Goal: Information Seeking & Learning: Learn about a topic

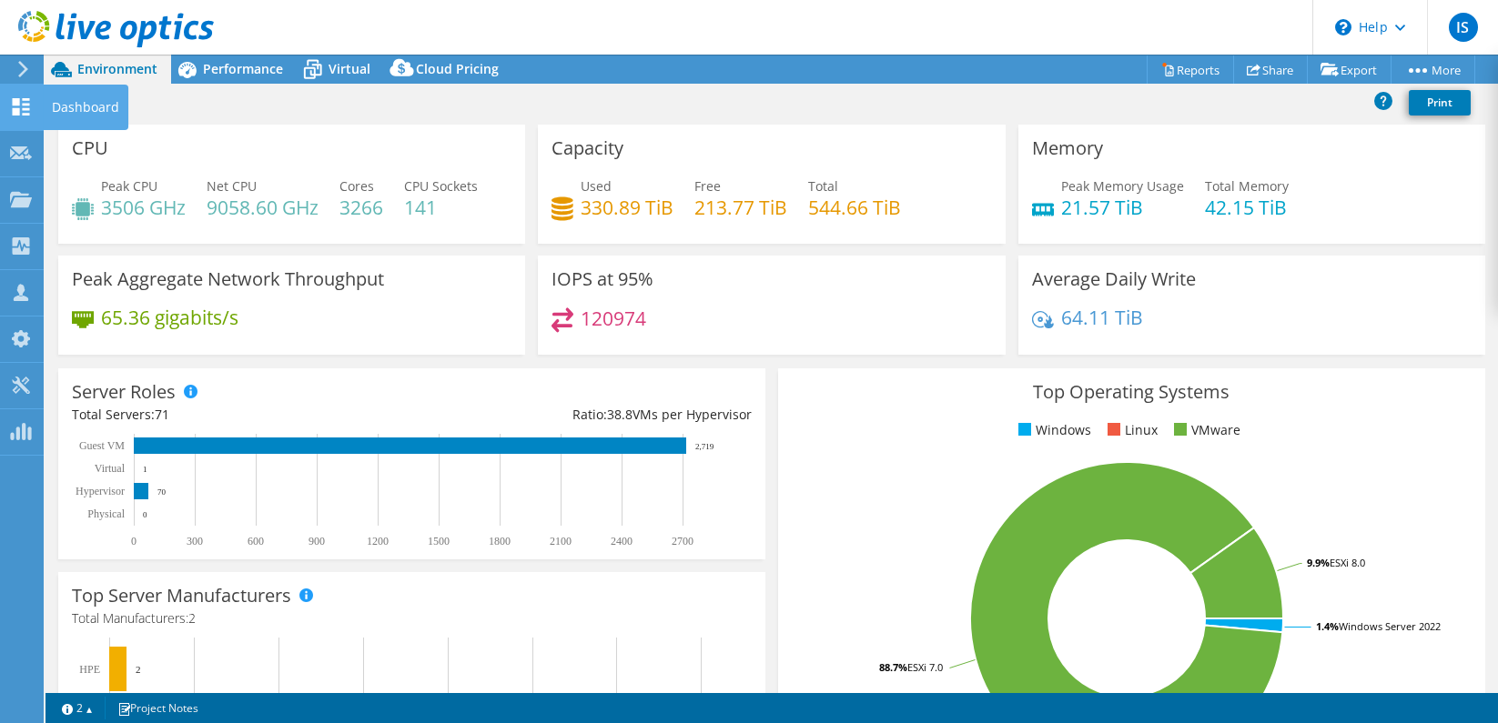
click at [10, 110] on icon at bounding box center [21, 106] width 22 height 17
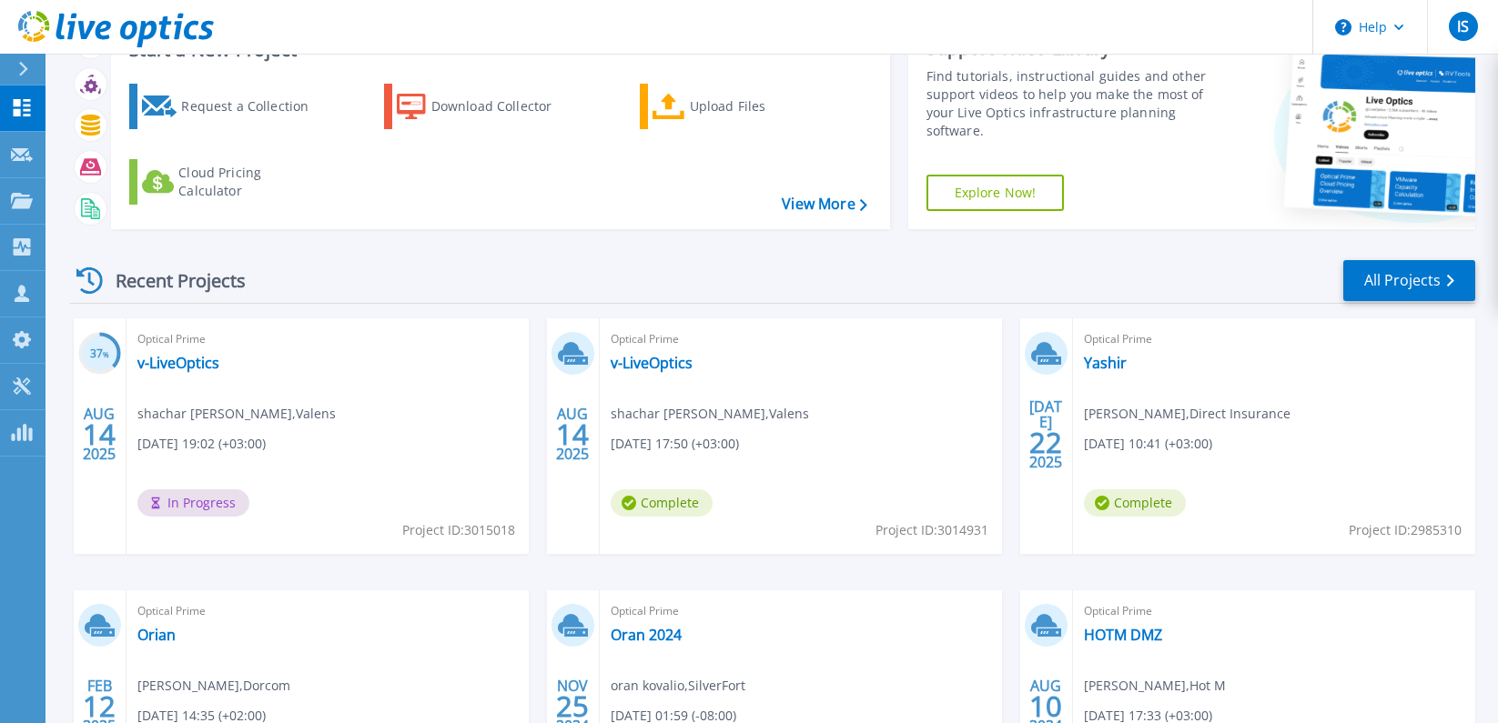
scroll to position [98, 0]
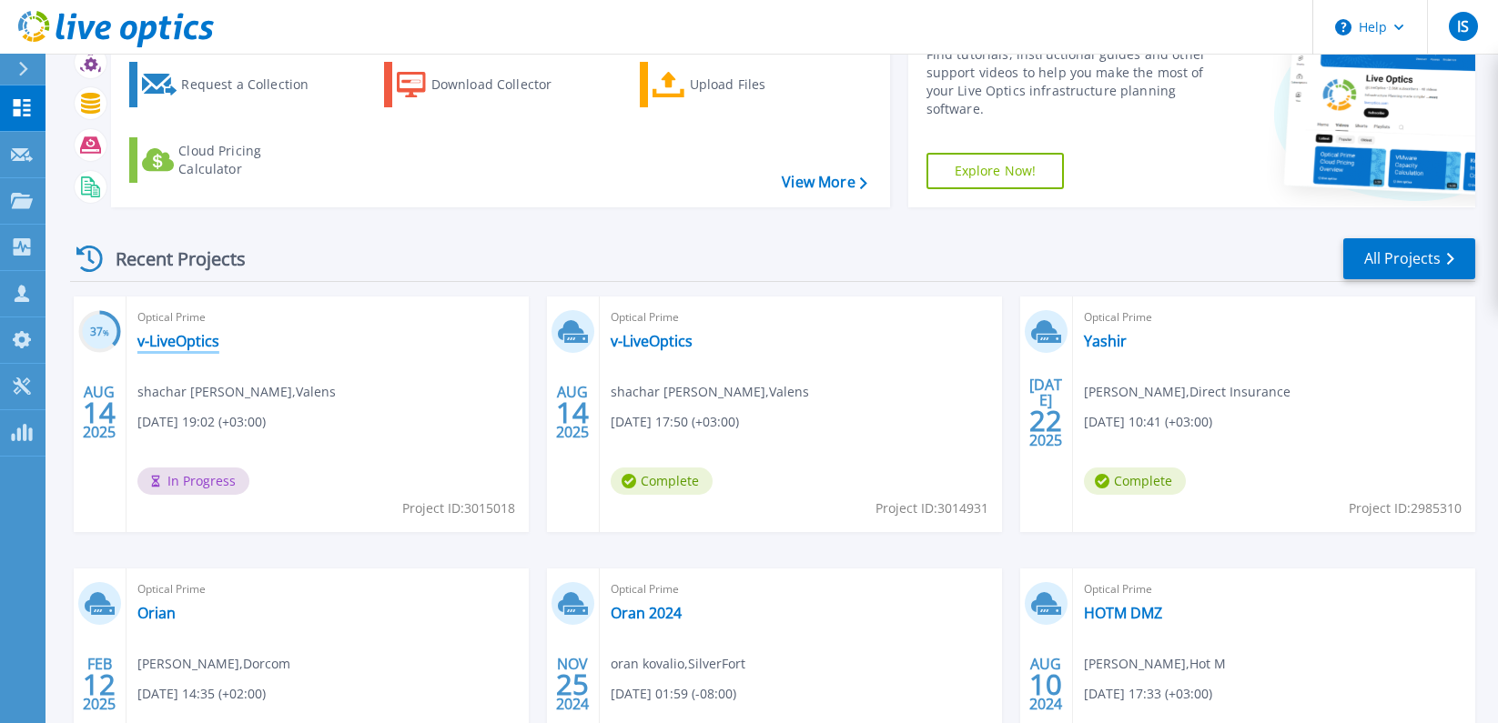
click at [176, 340] on link "v-LiveOptics" at bounding box center [178, 341] width 82 height 18
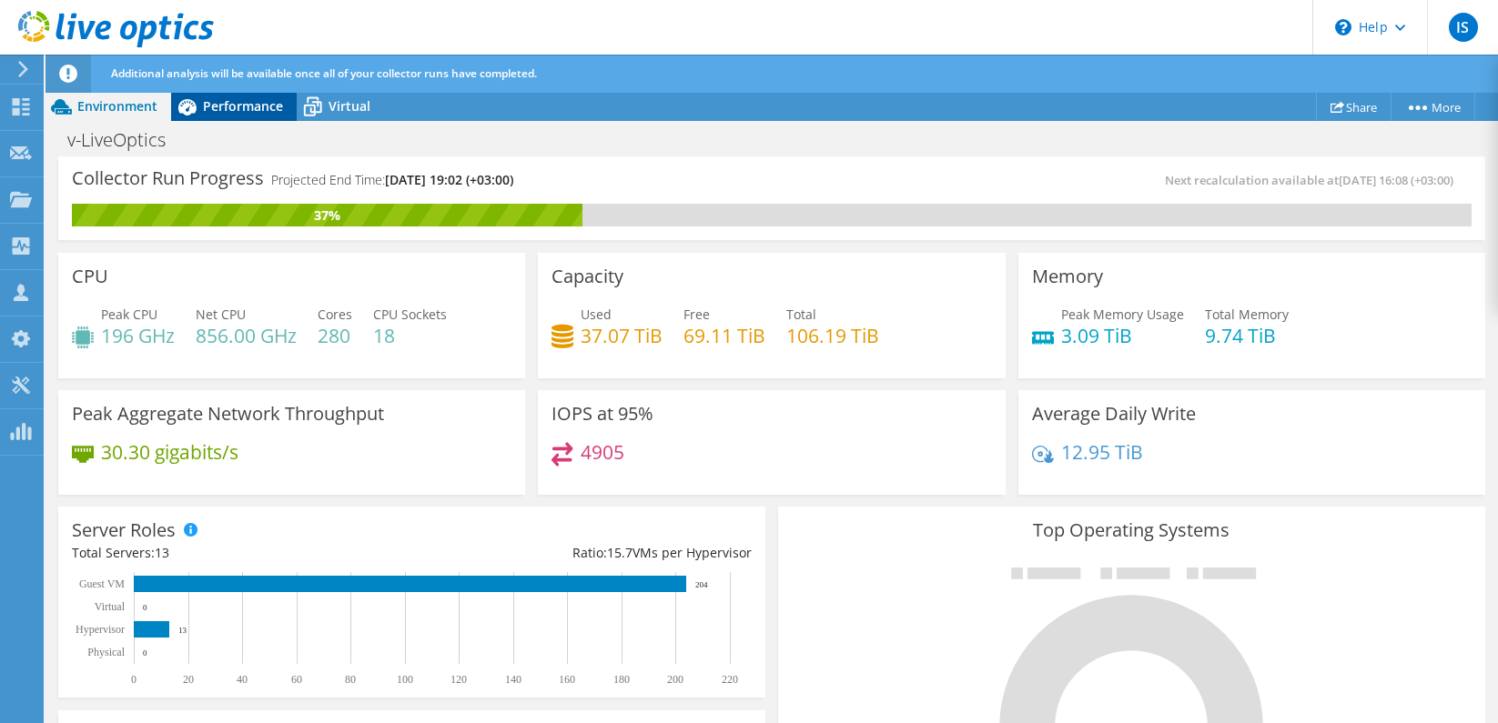
click at [222, 100] on span "Performance" at bounding box center [243, 105] width 80 height 17
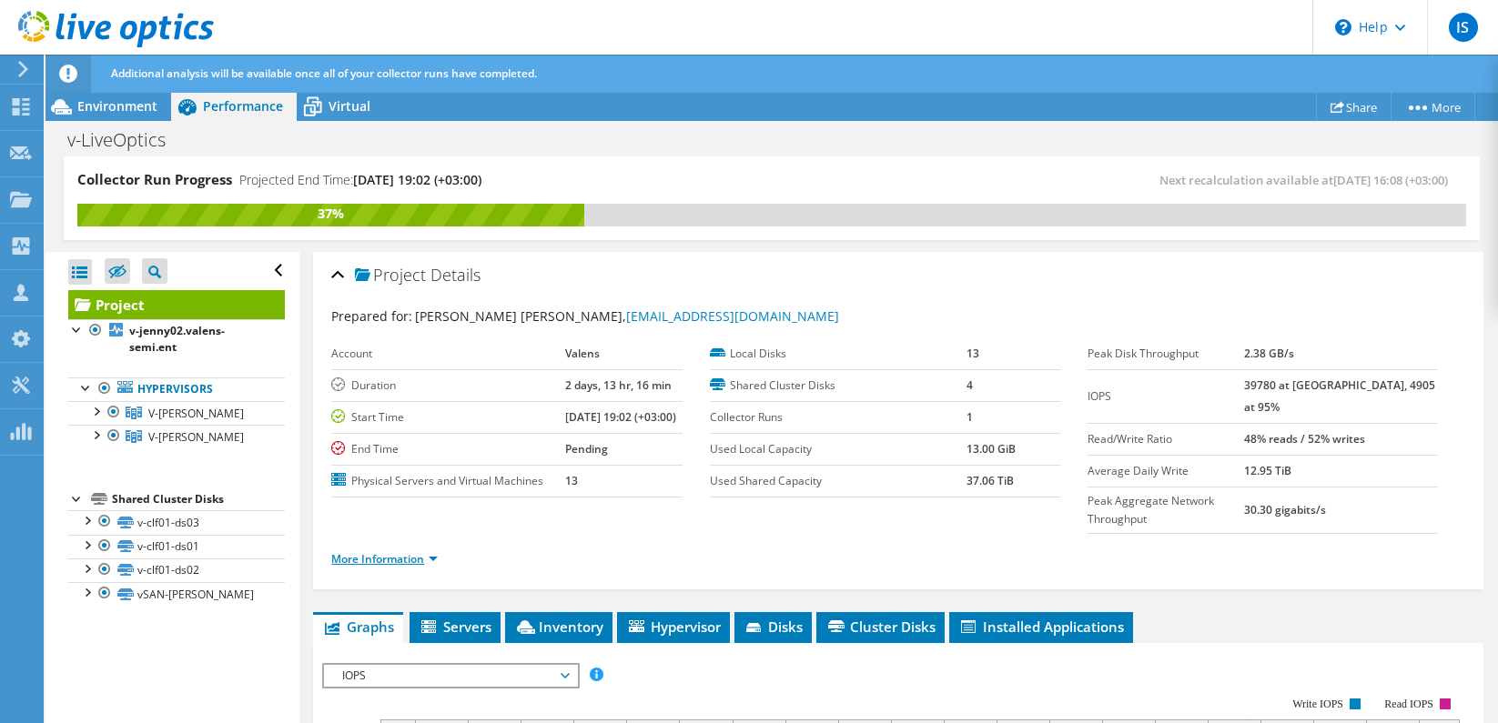
click at [421, 563] on link "More Information" at bounding box center [384, 558] width 106 height 15
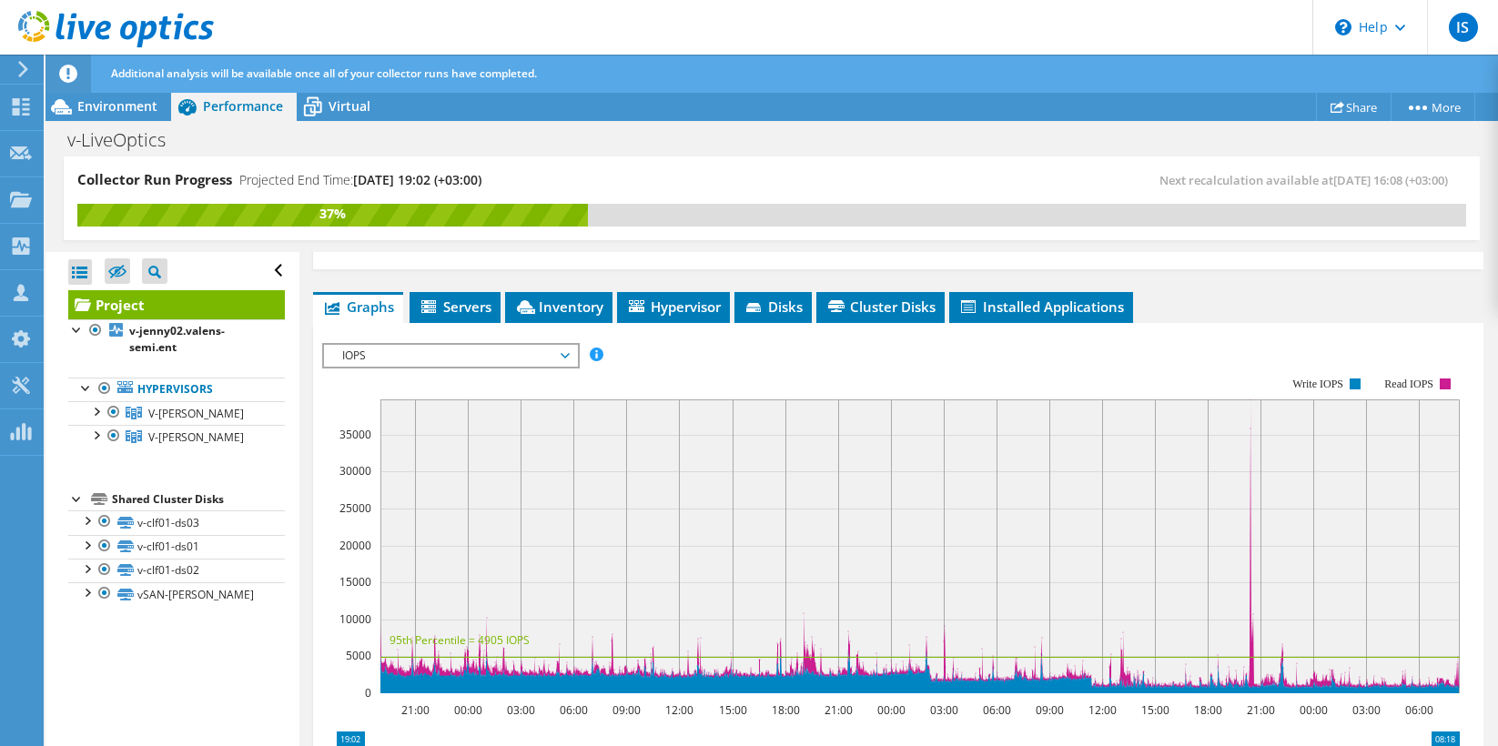
scroll to position [634, 0]
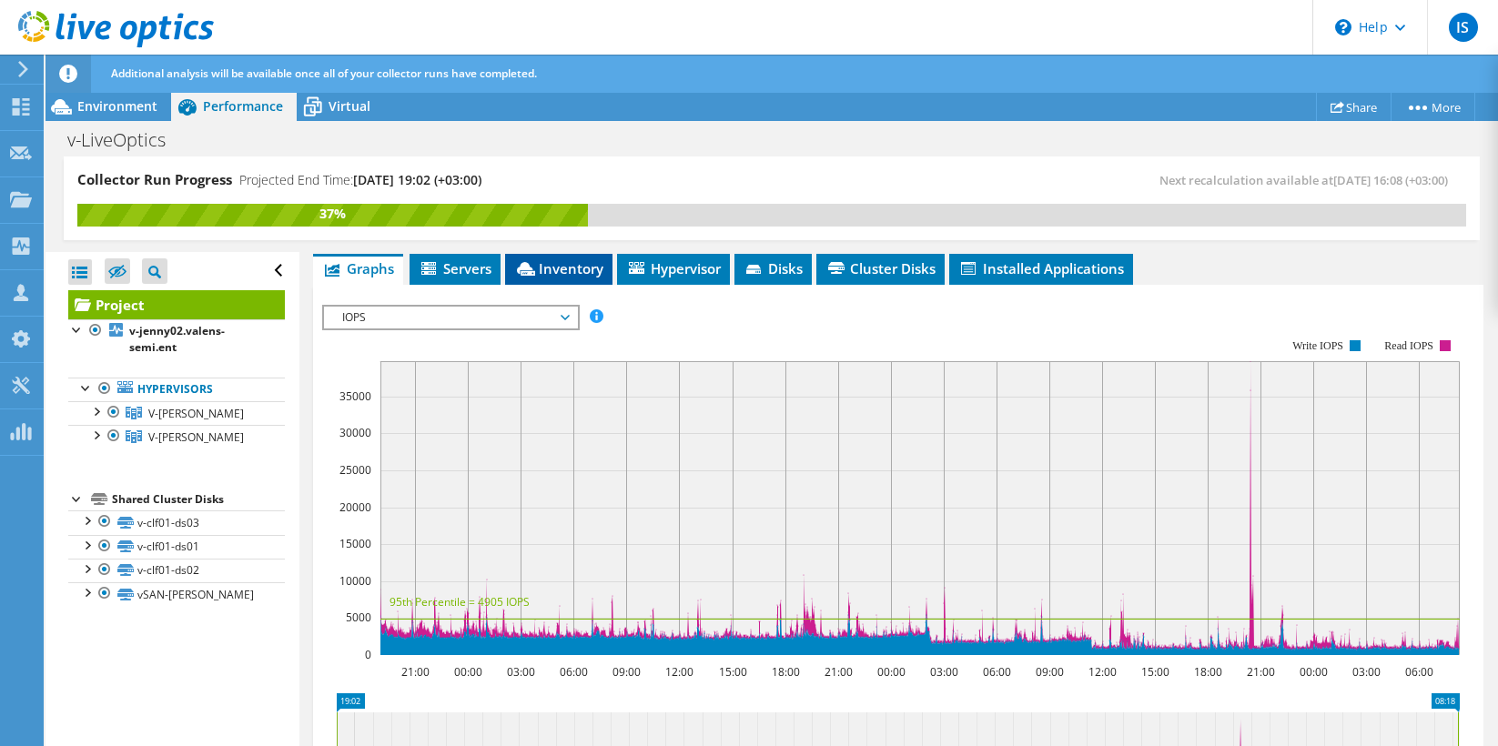
click at [547, 268] on span "Inventory" at bounding box center [558, 268] width 89 height 18
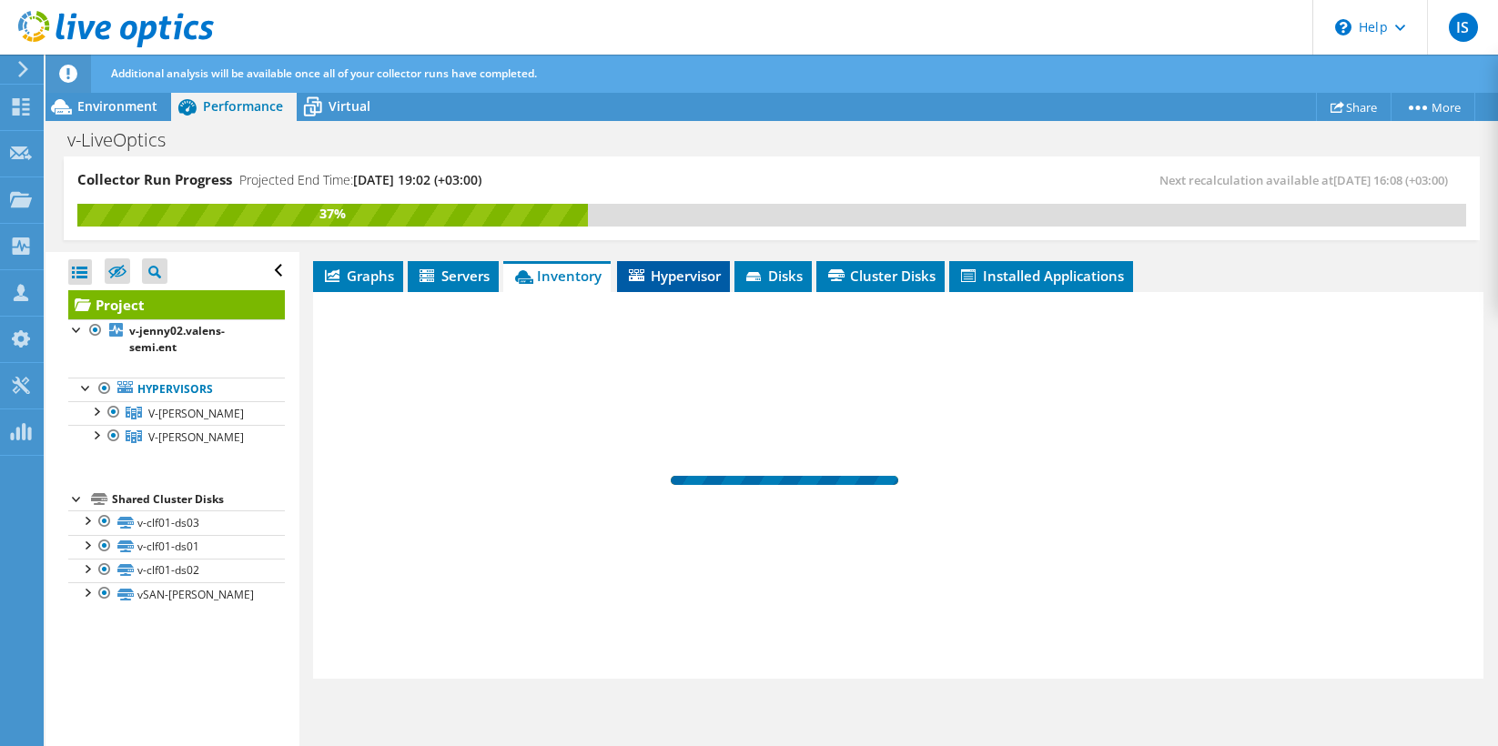
click at [671, 278] on span "Hypervisor" at bounding box center [673, 276] width 95 height 18
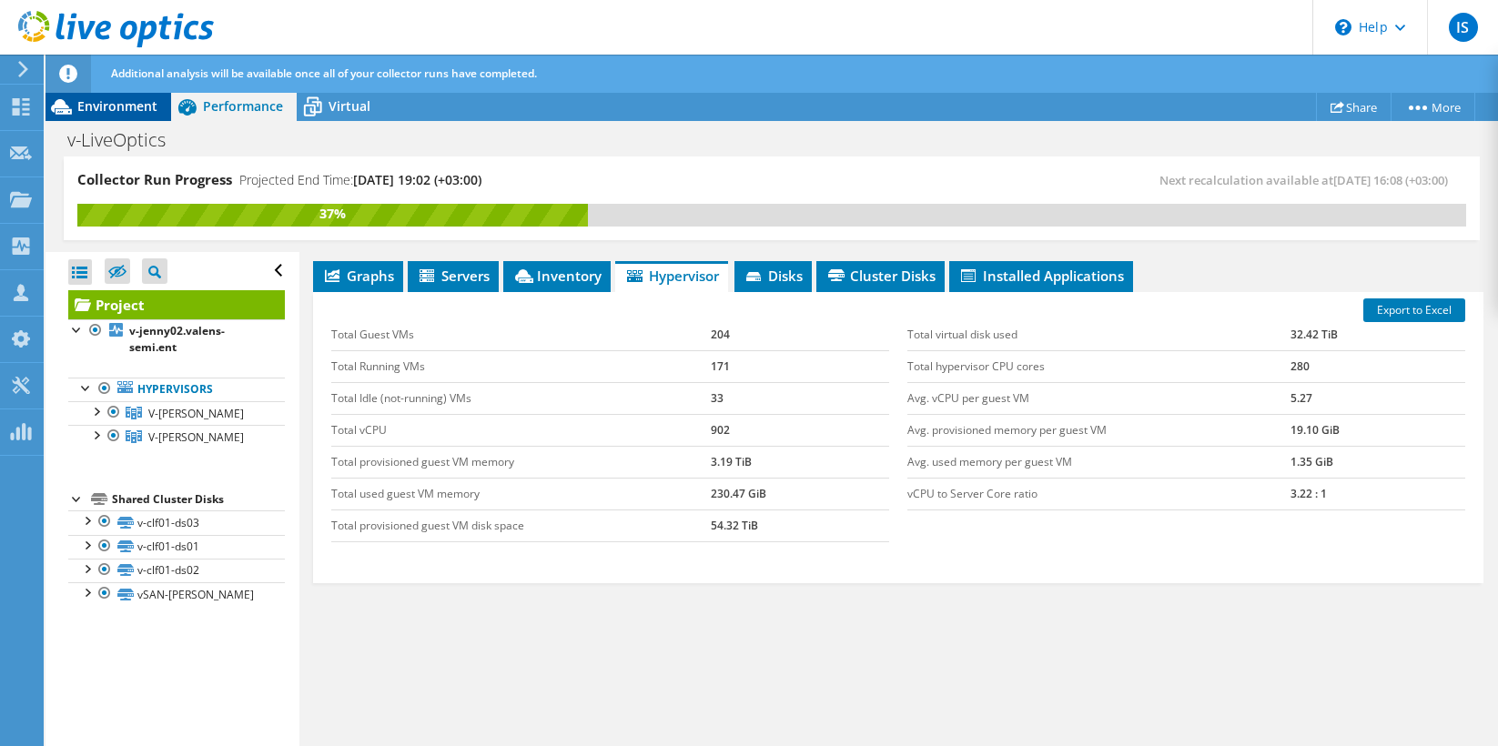
click at [108, 109] on span "Environment" at bounding box center [117, 105] width 80 height 17
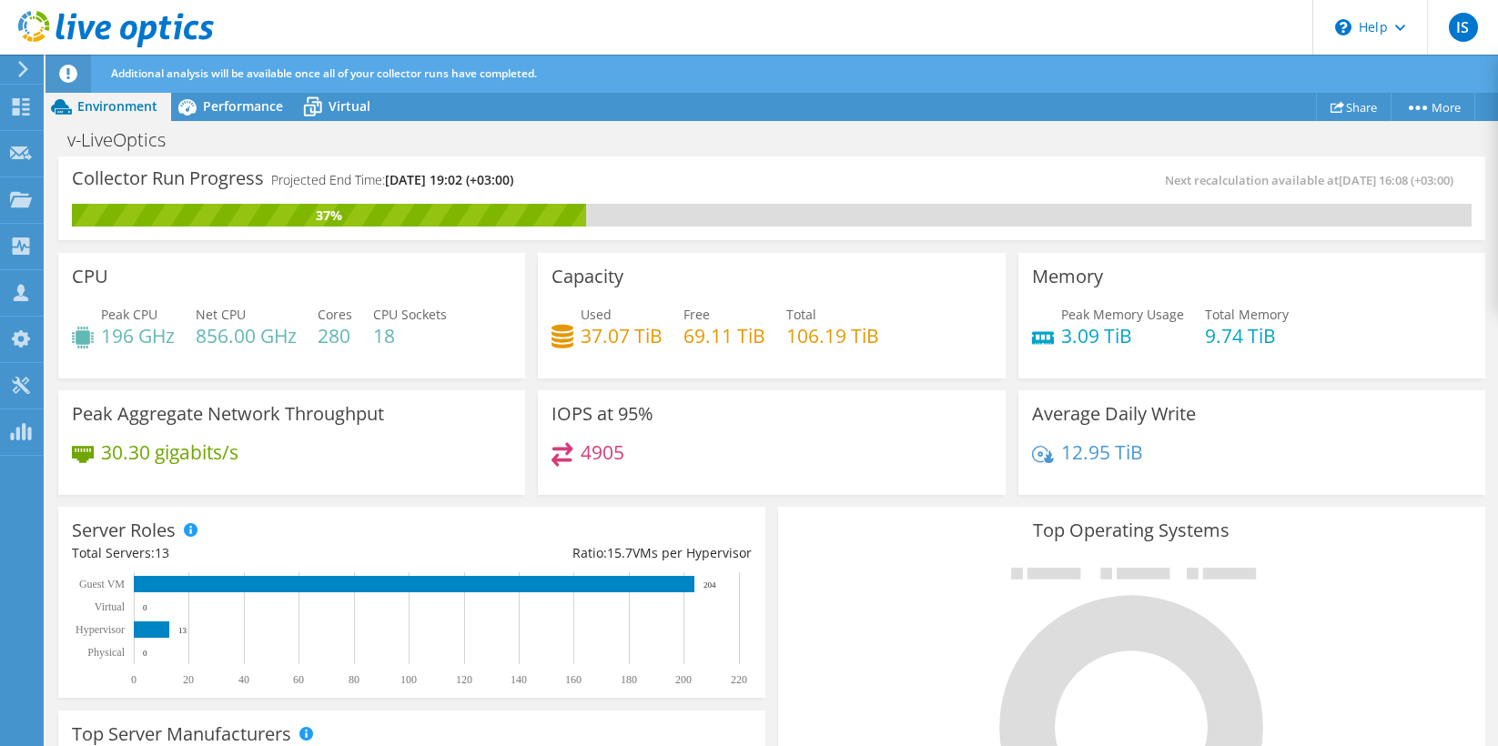
scroll to position [3, 0]
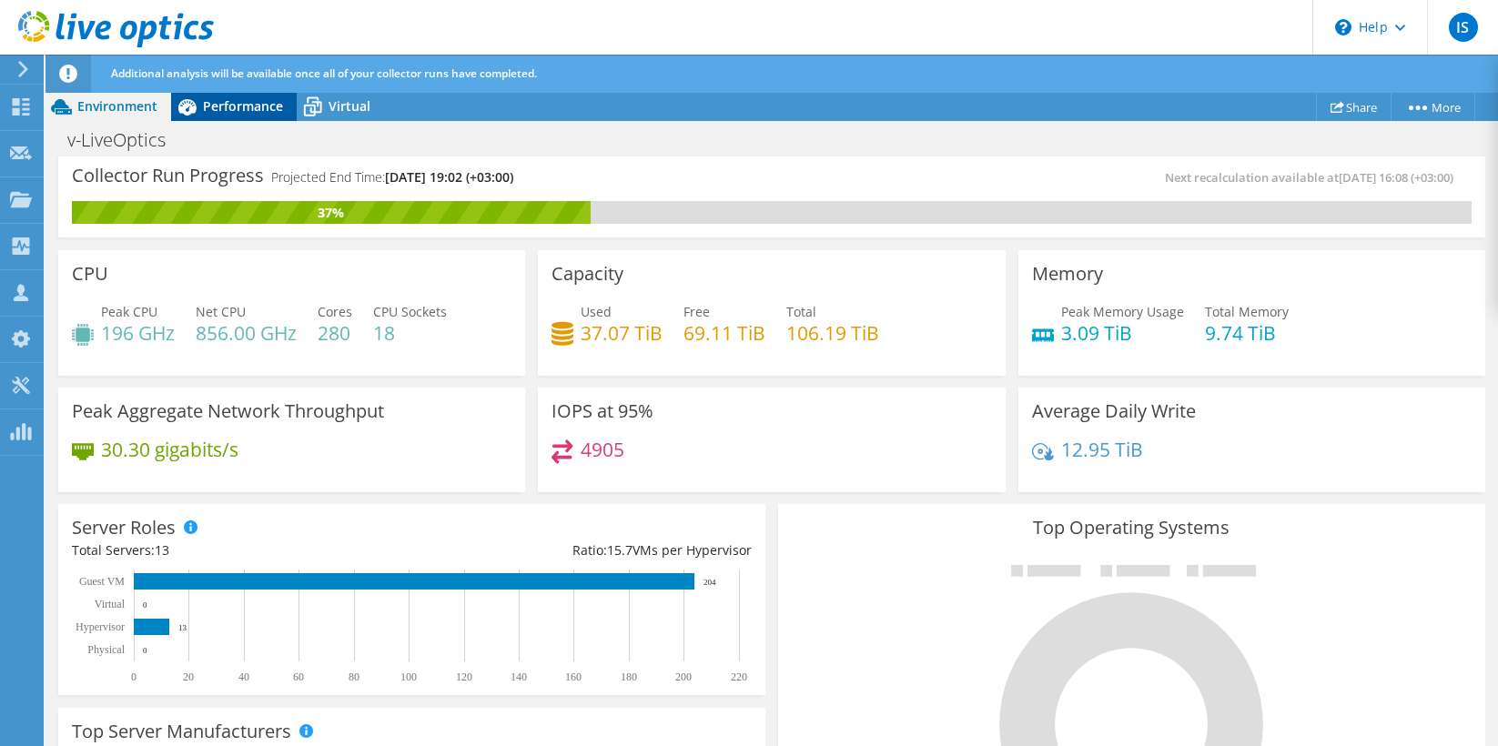
click at [218, 106] on span "Performance" at bounding box center [243, 105] width 80 height 17
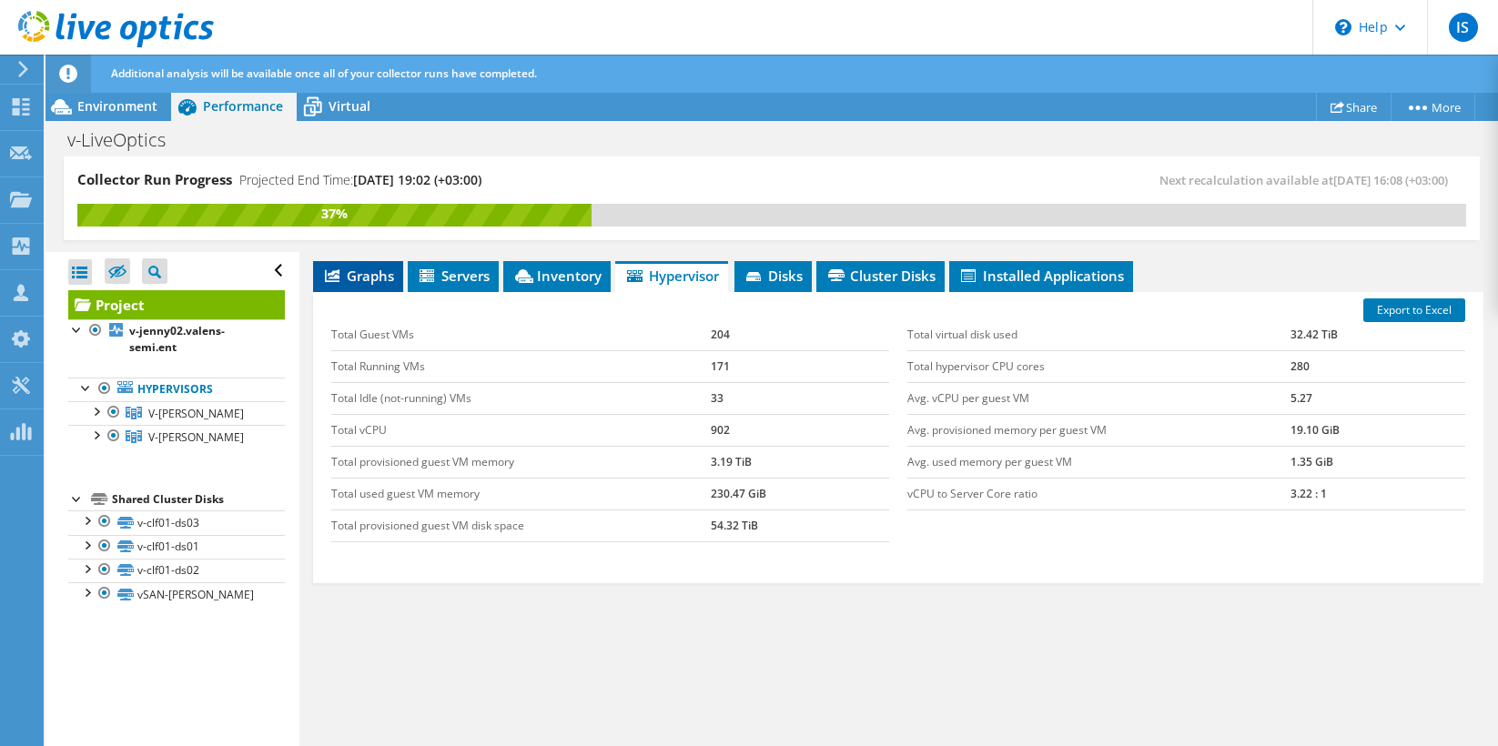
click at [357, 272] on span "Graphs" at bounding box center [358, 276] width 72 height 18
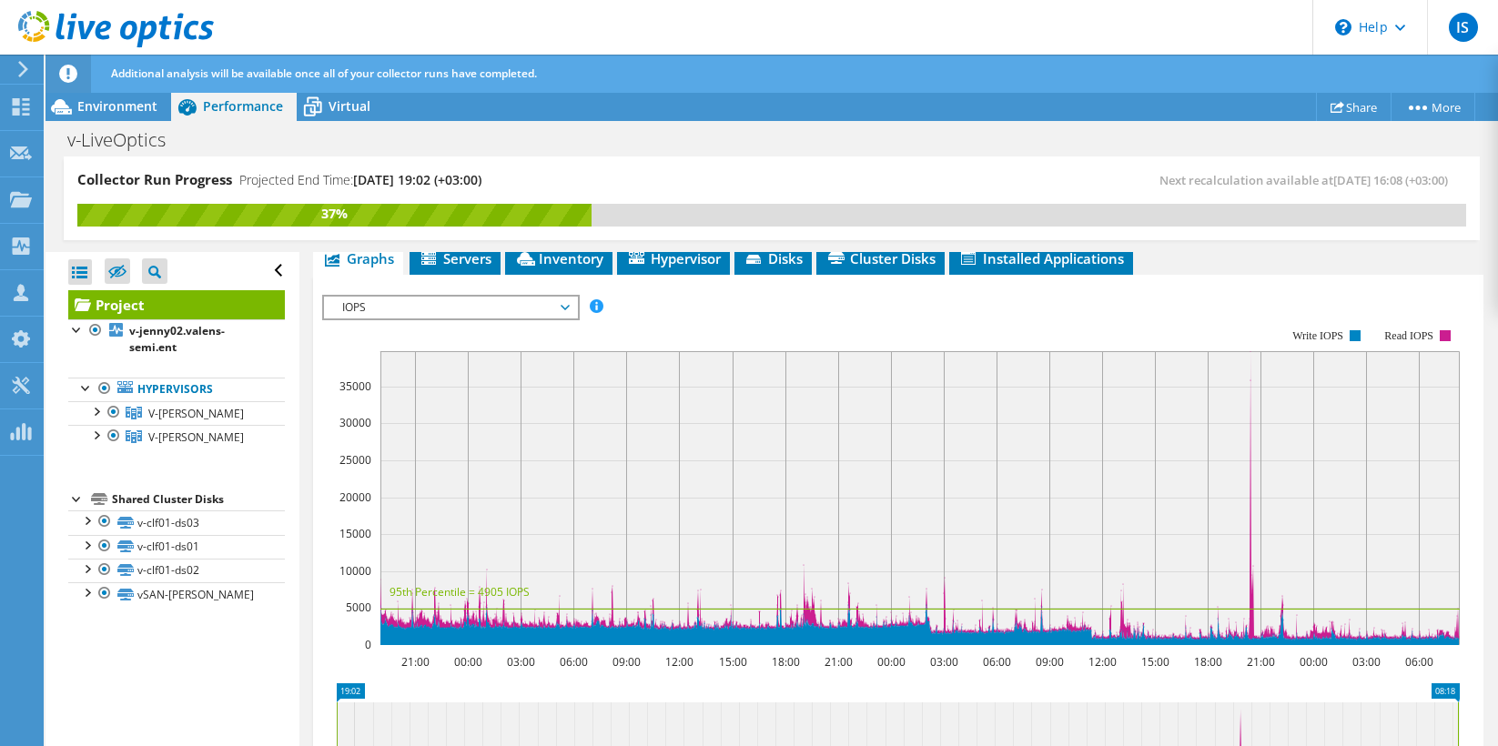
scroll to position [511, 0]
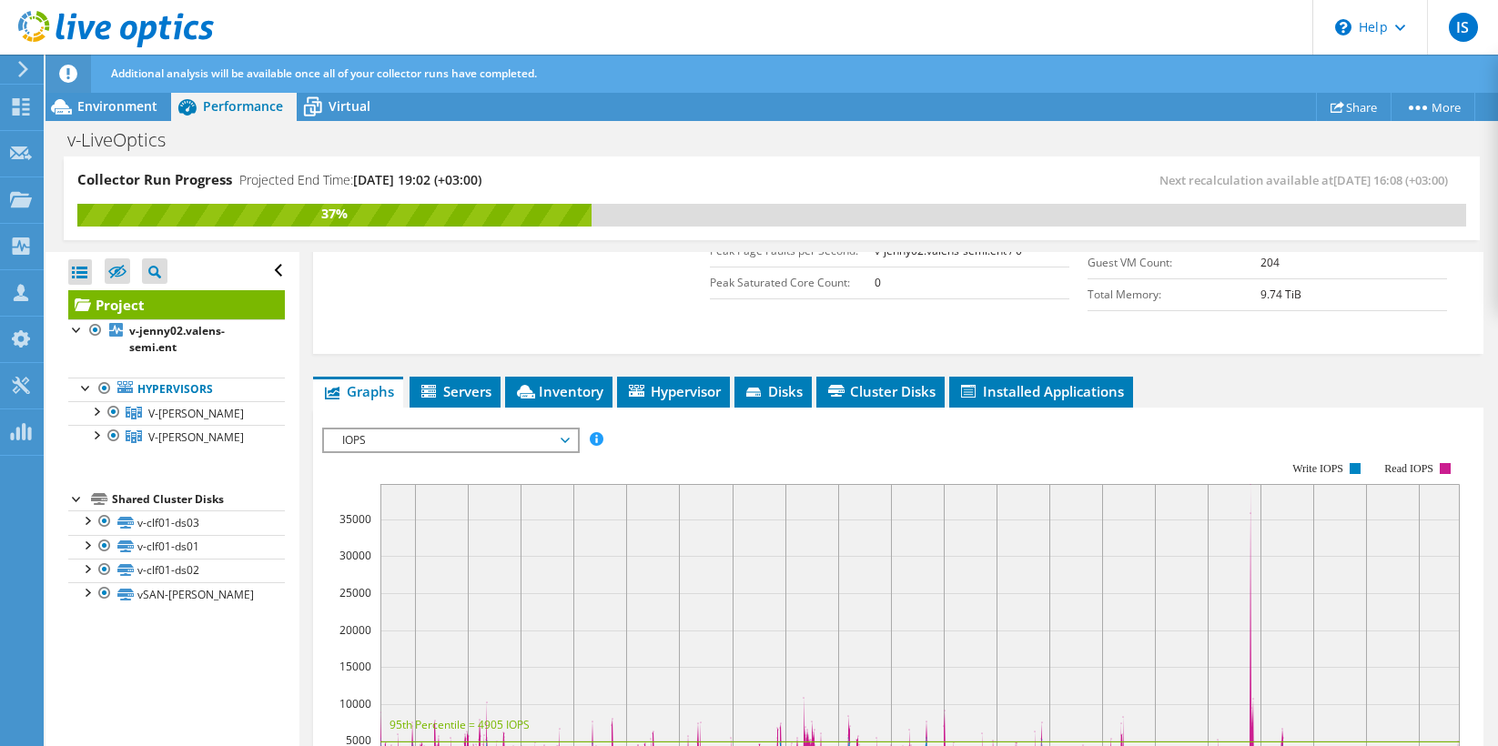
click at [515, 430] on span "IOPS" at bounding box center [450, 441] width 234 height 22
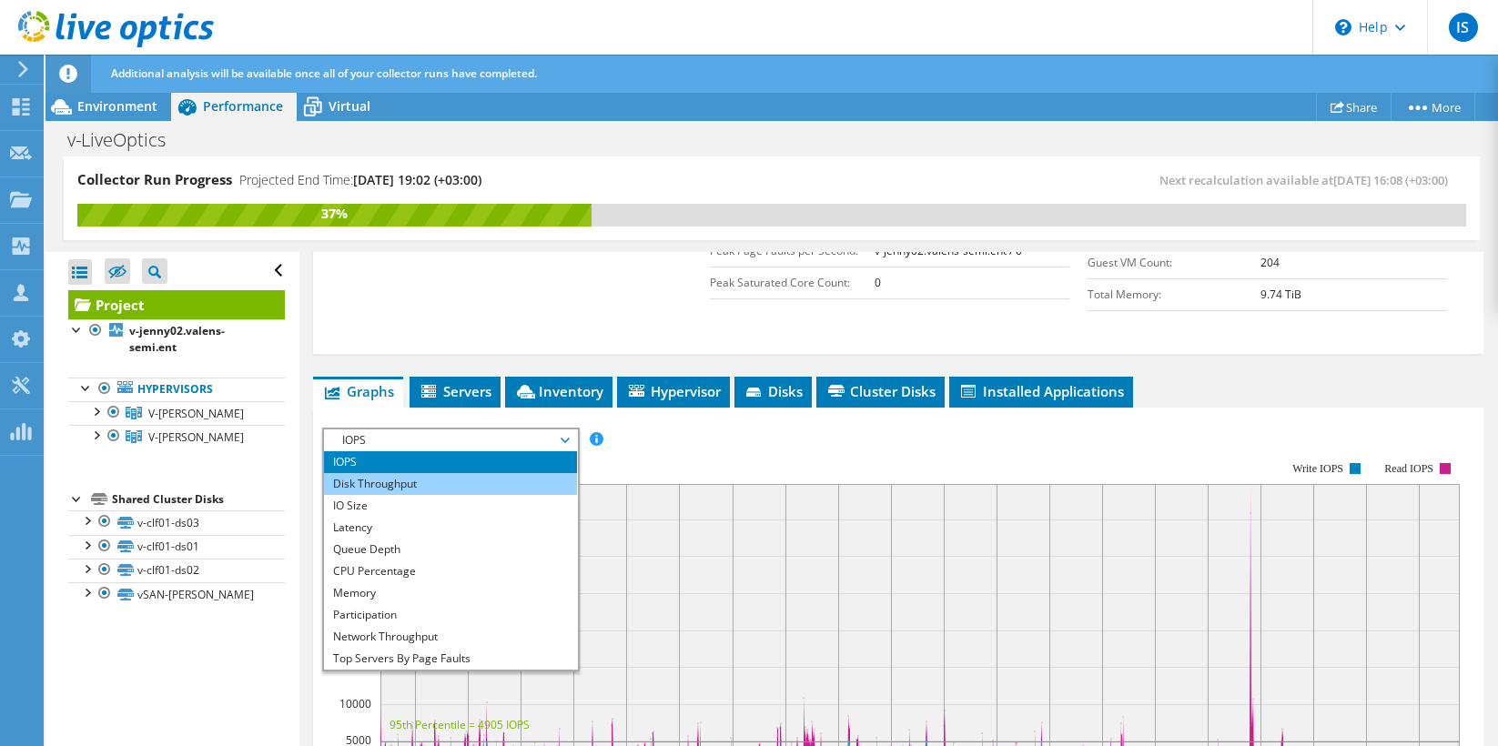
click at [404, 477] on li "Disk Throughput" at bounding box center [450, 484] width 252 height 22
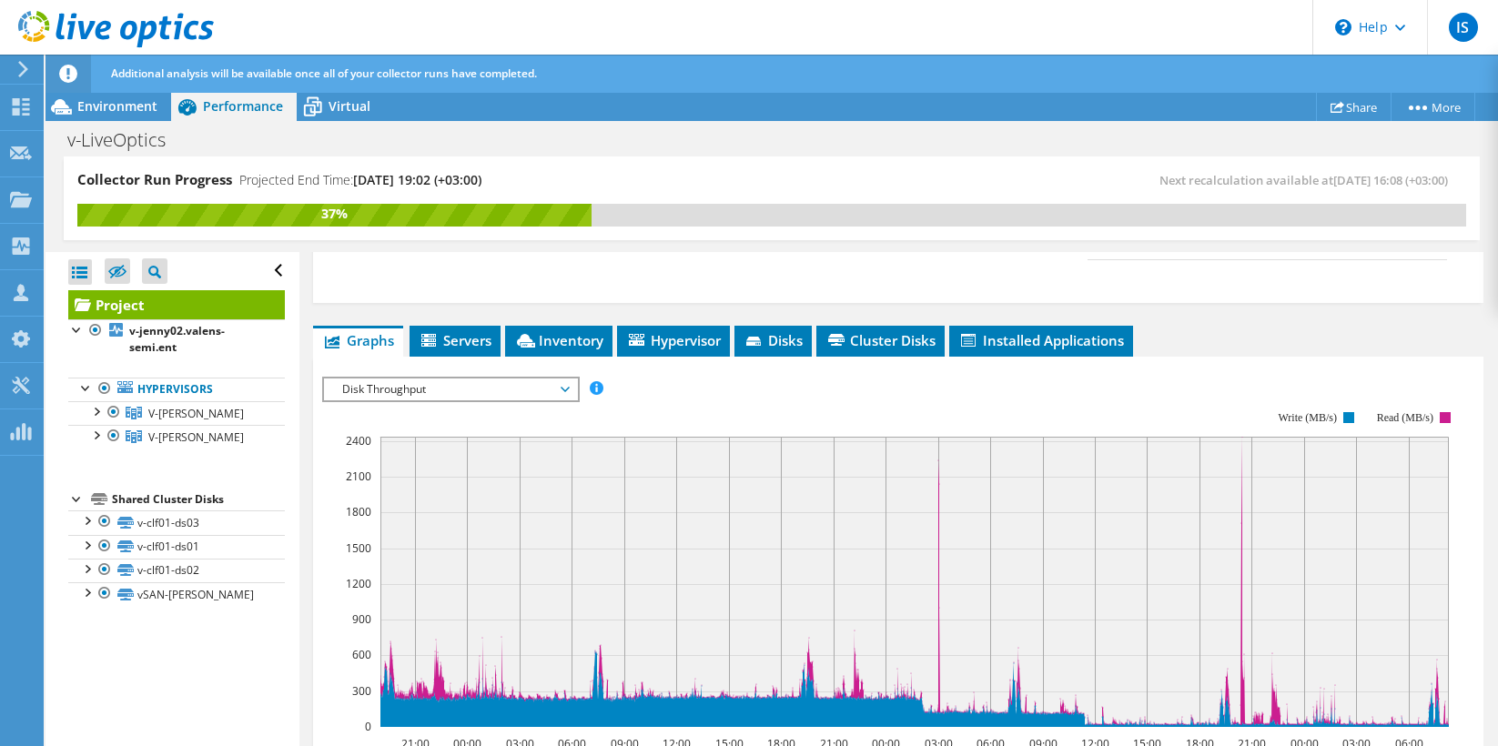
scroll to position [564, 0]
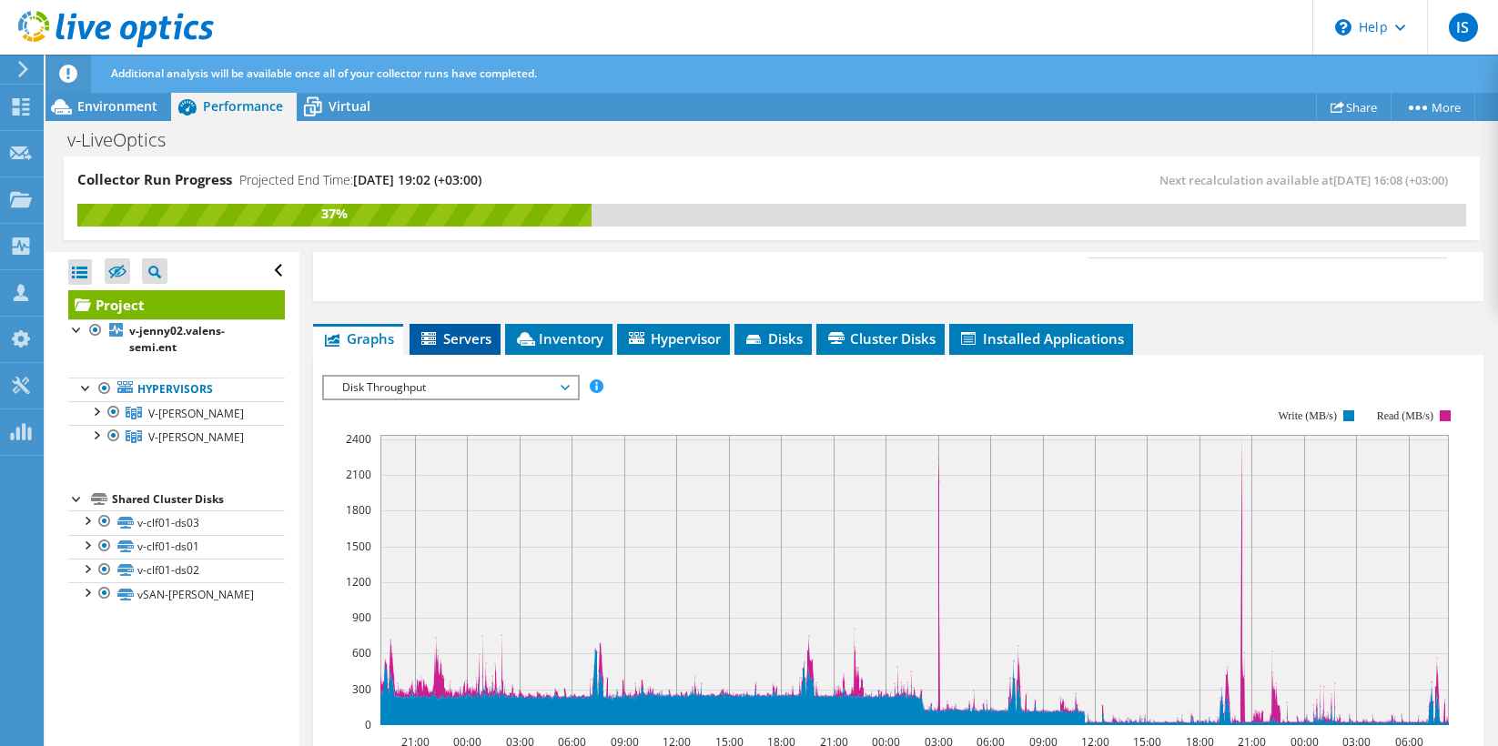
click at [463, 331] on span "Servers" at bounding box center [455, 338] width 73 height 18
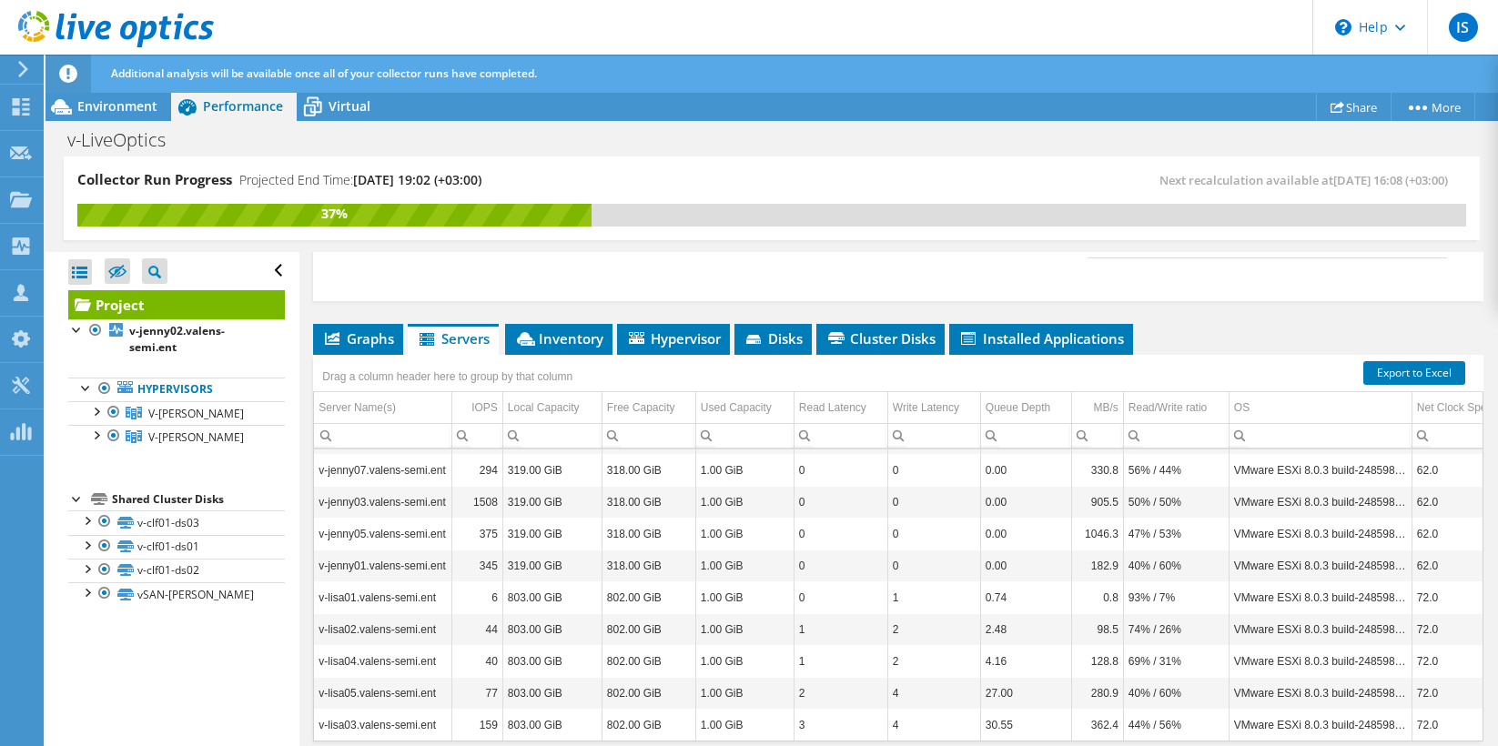
scroll to position [565, 0]
click at [356, 337] on span "Graphs" at bounding box center [358, 337] width 72 height 18
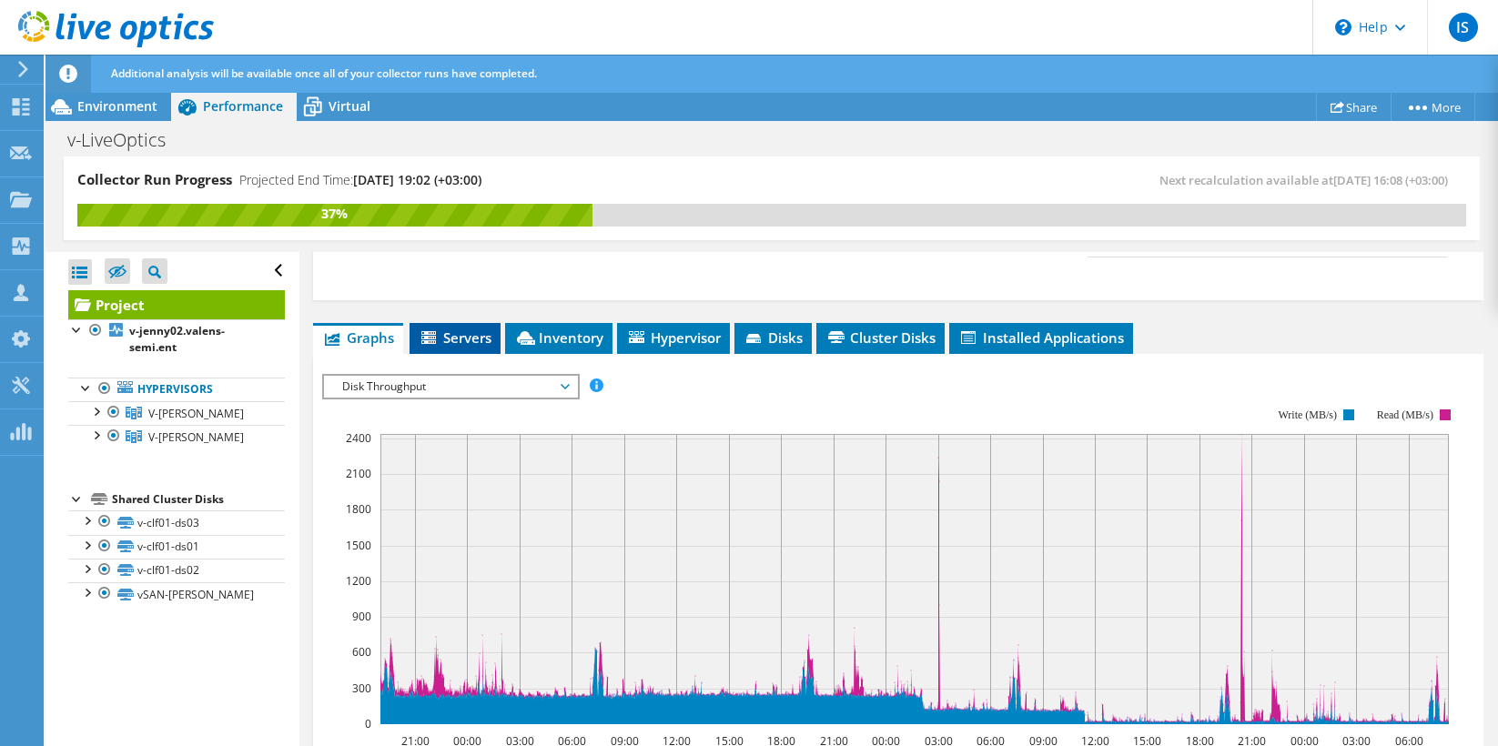
click at [461, 340] on span "Servers" at bounding box center [455, 337] width 73 height 18
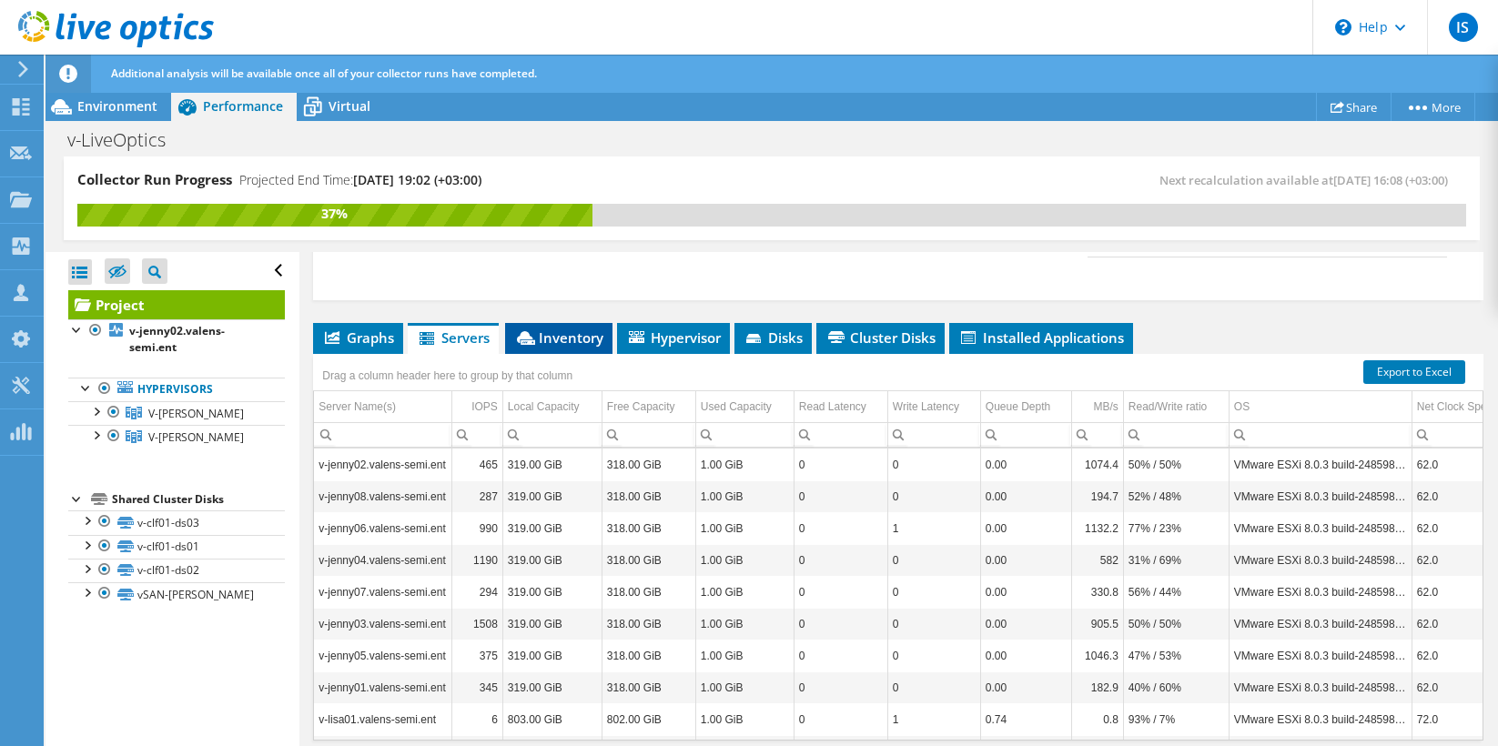
click at [568, 341] on span "Inventory" at bounding box center [558, 337] width 89 height 18
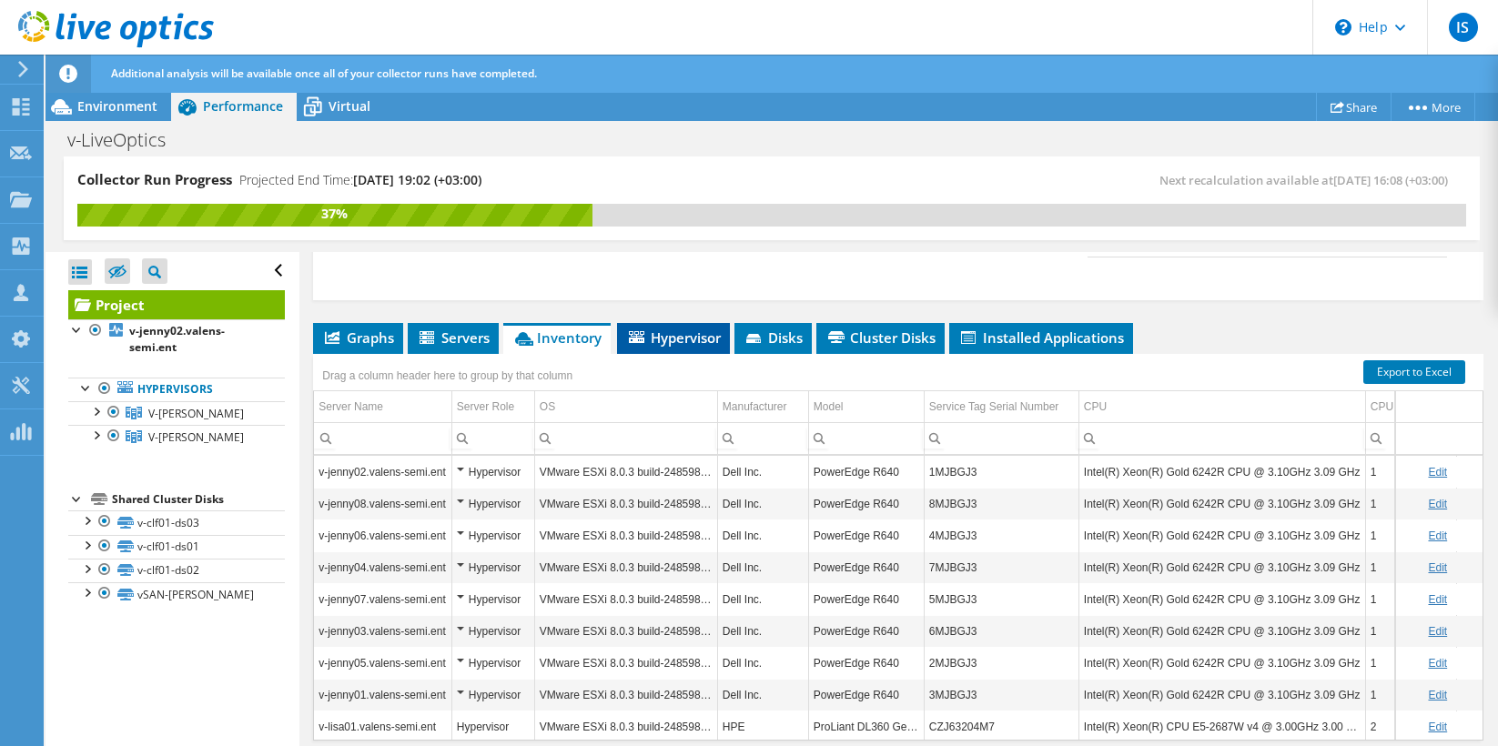
click at [662, 335] on span "Hypervisor" at bounding box center [673, 337] width 95 height 18
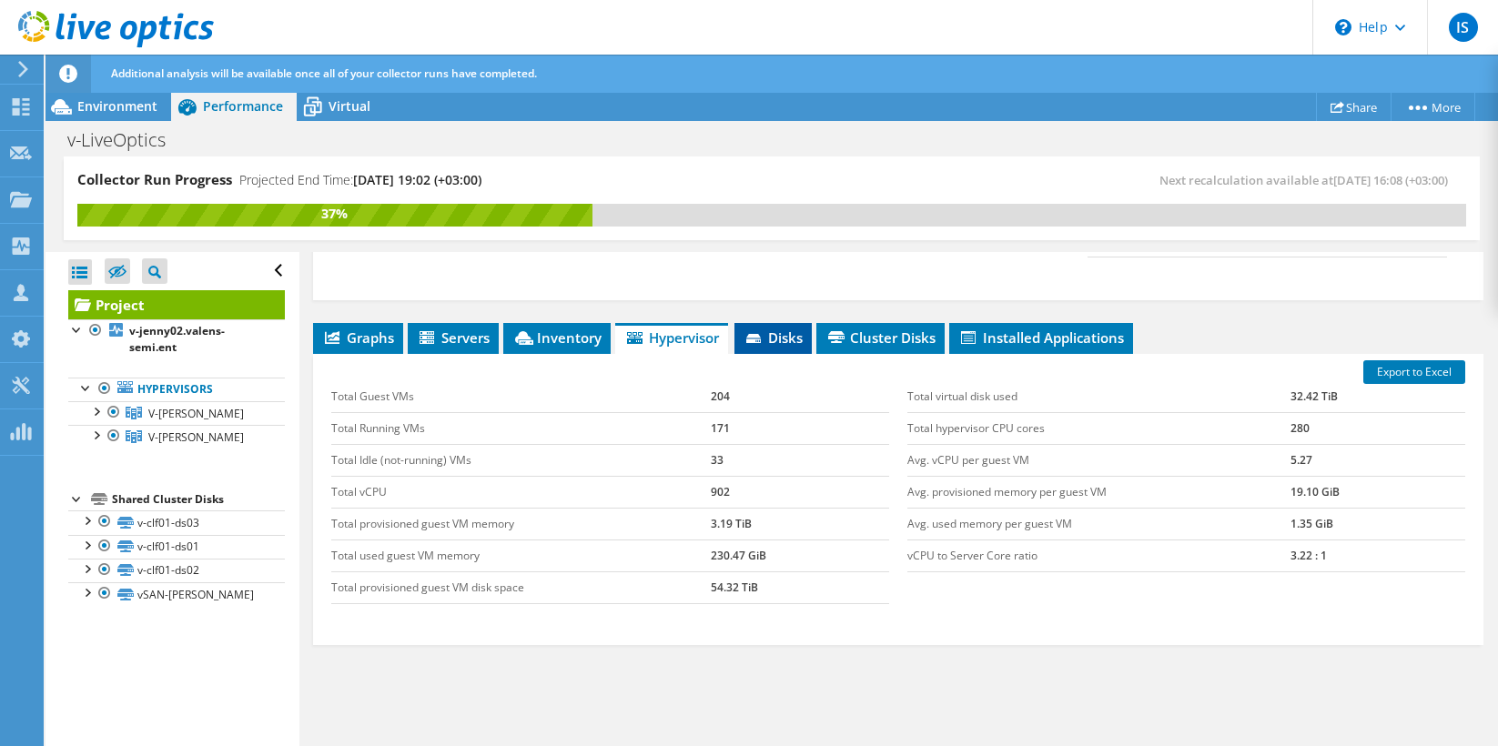
click at [778, 339] on span "Disks" at bounding box center [772, 337] width 59 height 18
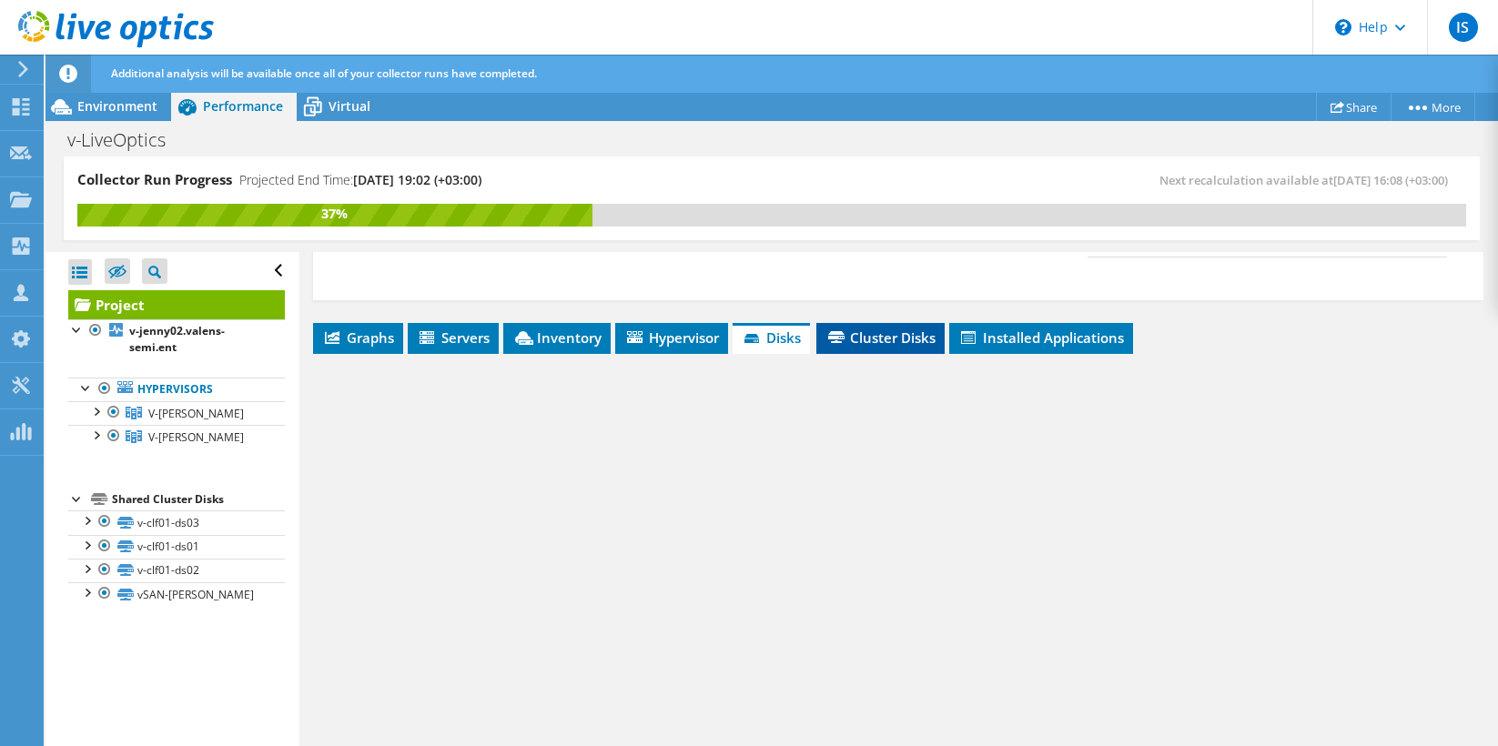
click at [894, 340] on span "Cluster Disks" at bounding box center [880, 337] width 110 height 18
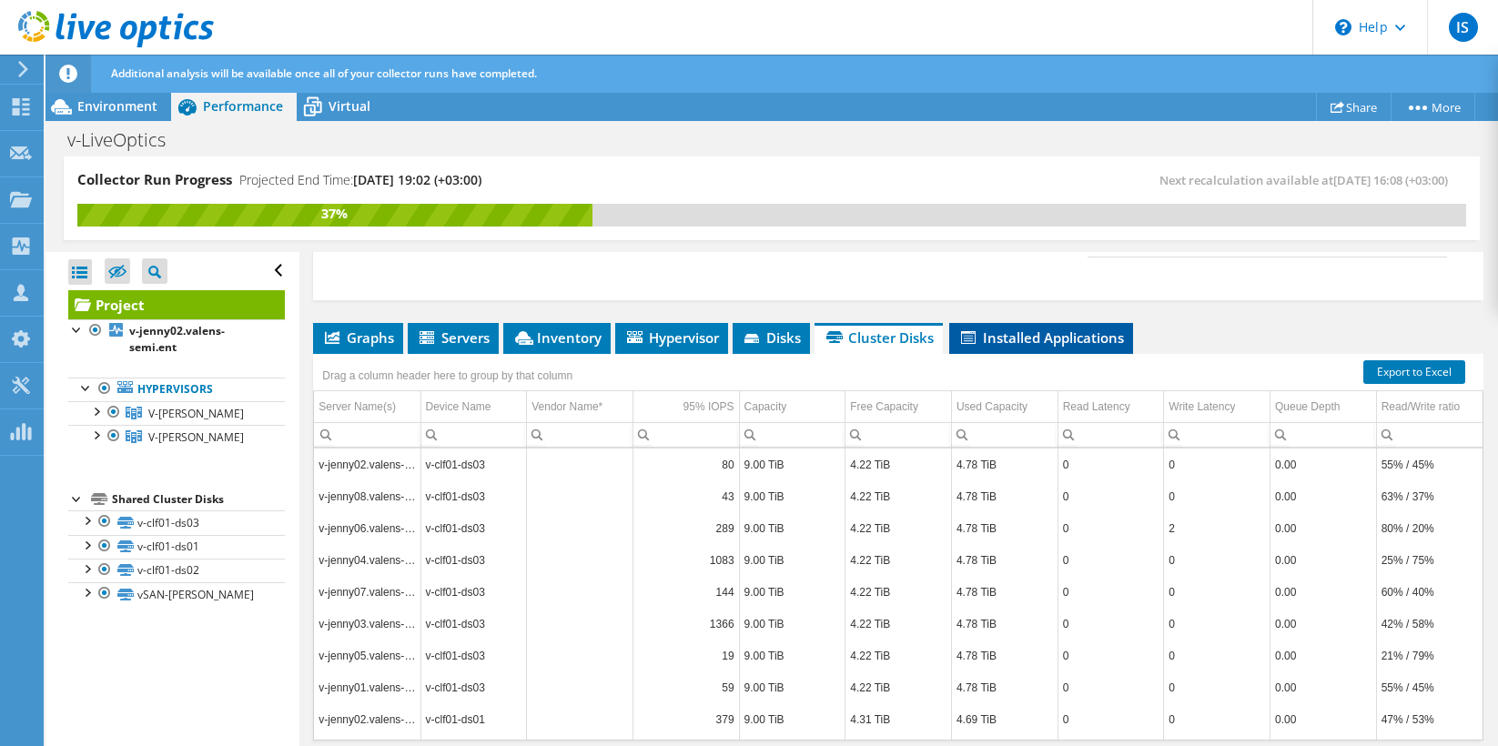
click at [1023, 341] on span "Installed Applications" at bounding box center [1041, 337] width 166 height 18
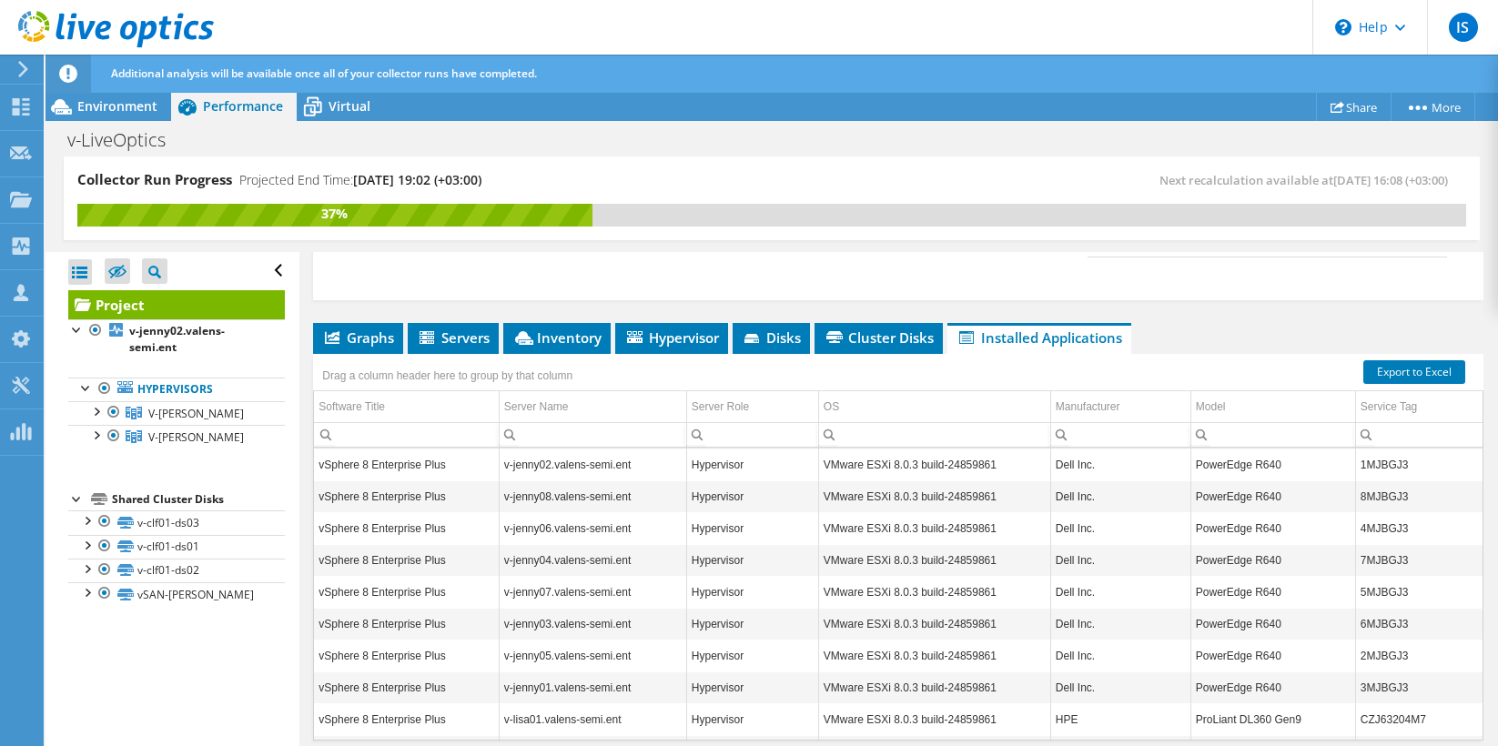
click at [334, 357] on div "Drag a column header here to group by that column" at bounding box center [447, 373] width 268 height 39
click at [350, 338] on span "Graphs" at bounding box center [358, 337] width 72 height 18
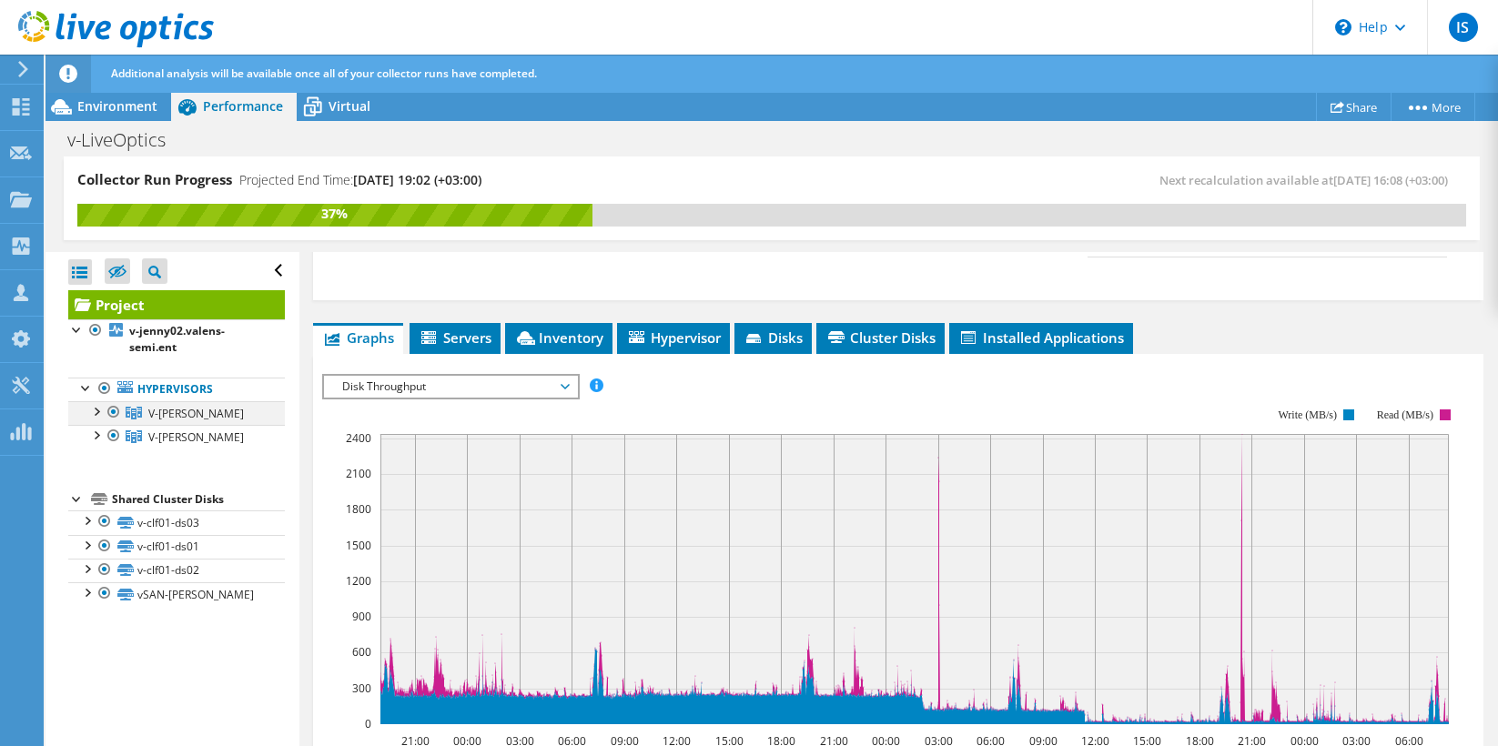
click at [94, 411] on div at bounding box center [95, 410] width 18 height 18
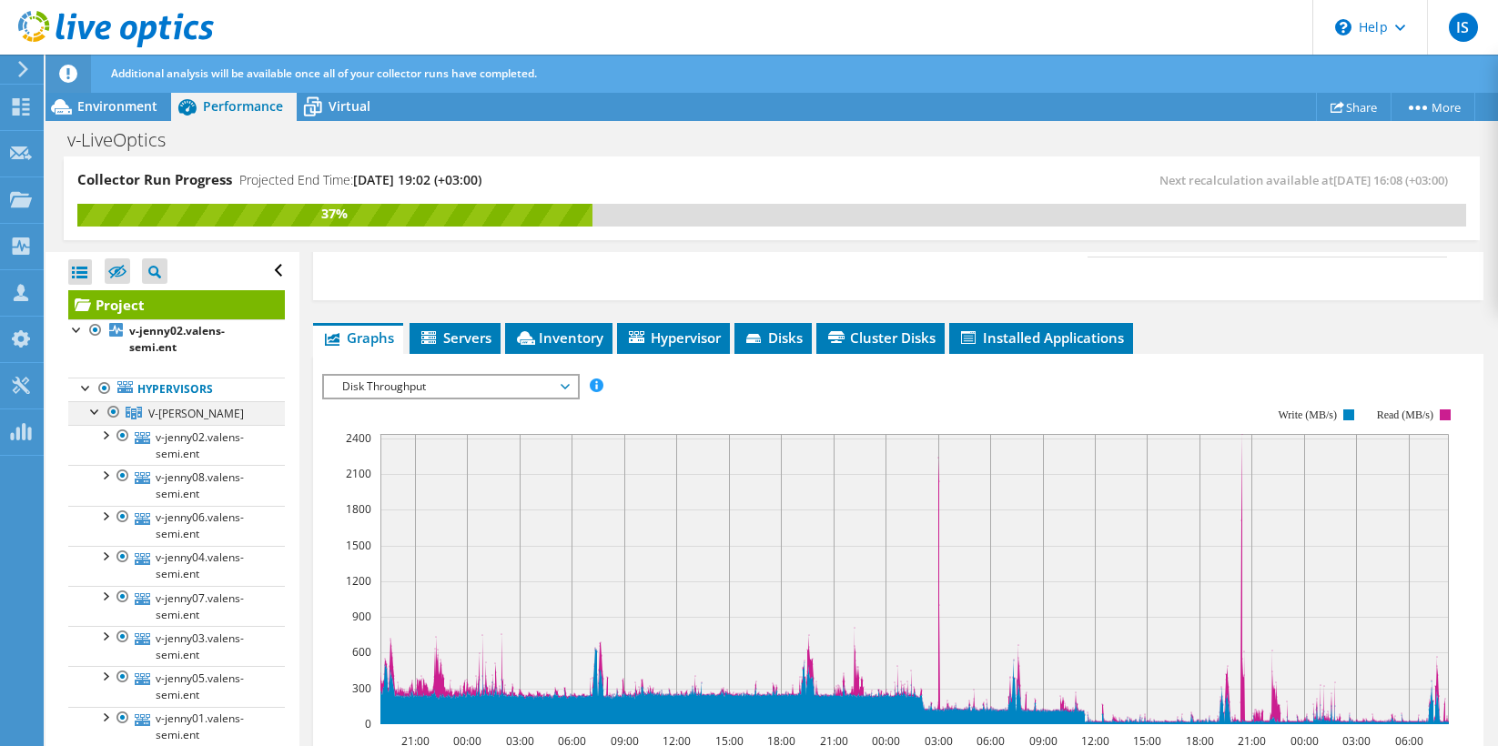
click at [96, 410] on div at bounding box center [95, 410] width 18 height 18
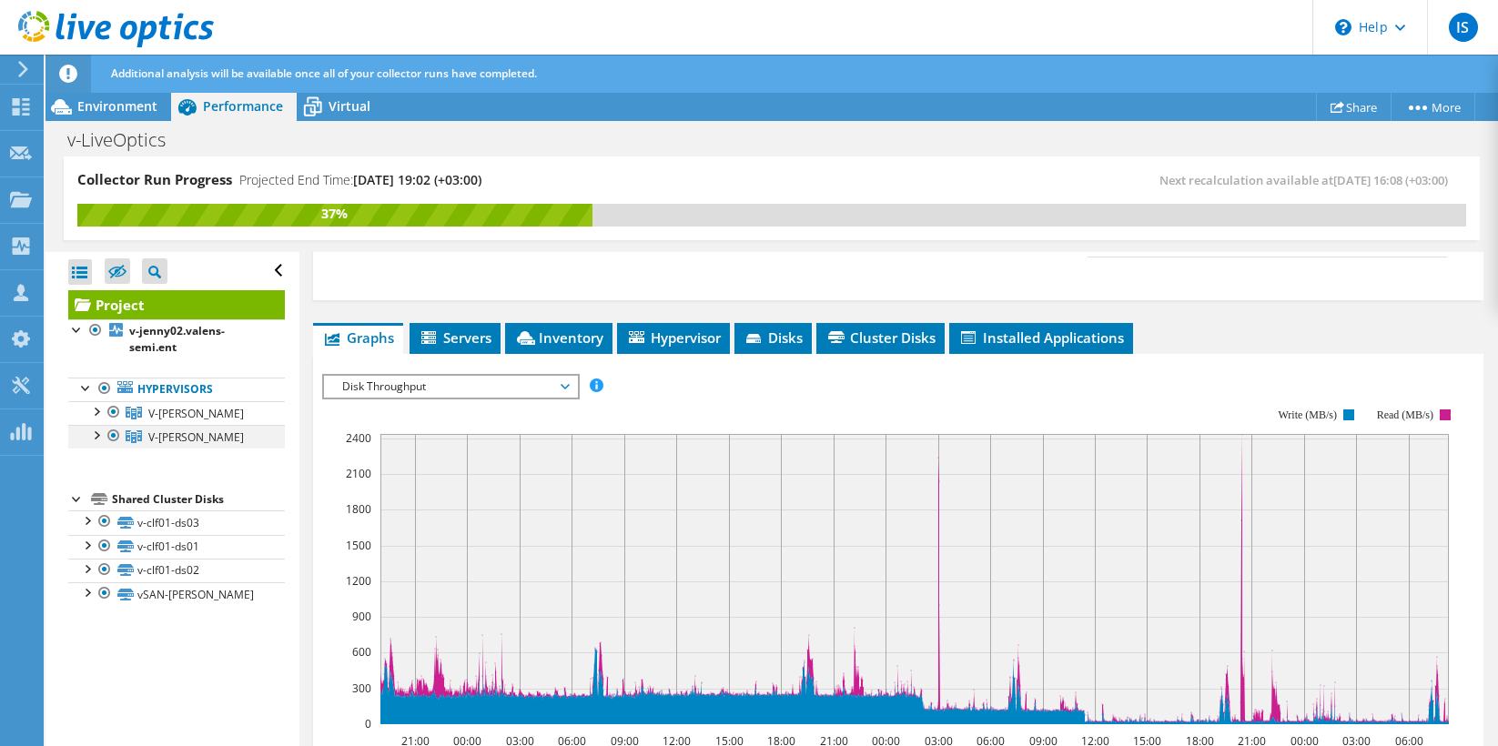
click at [93, 437] on div at bounding box center [95, 434] width 18 height 18
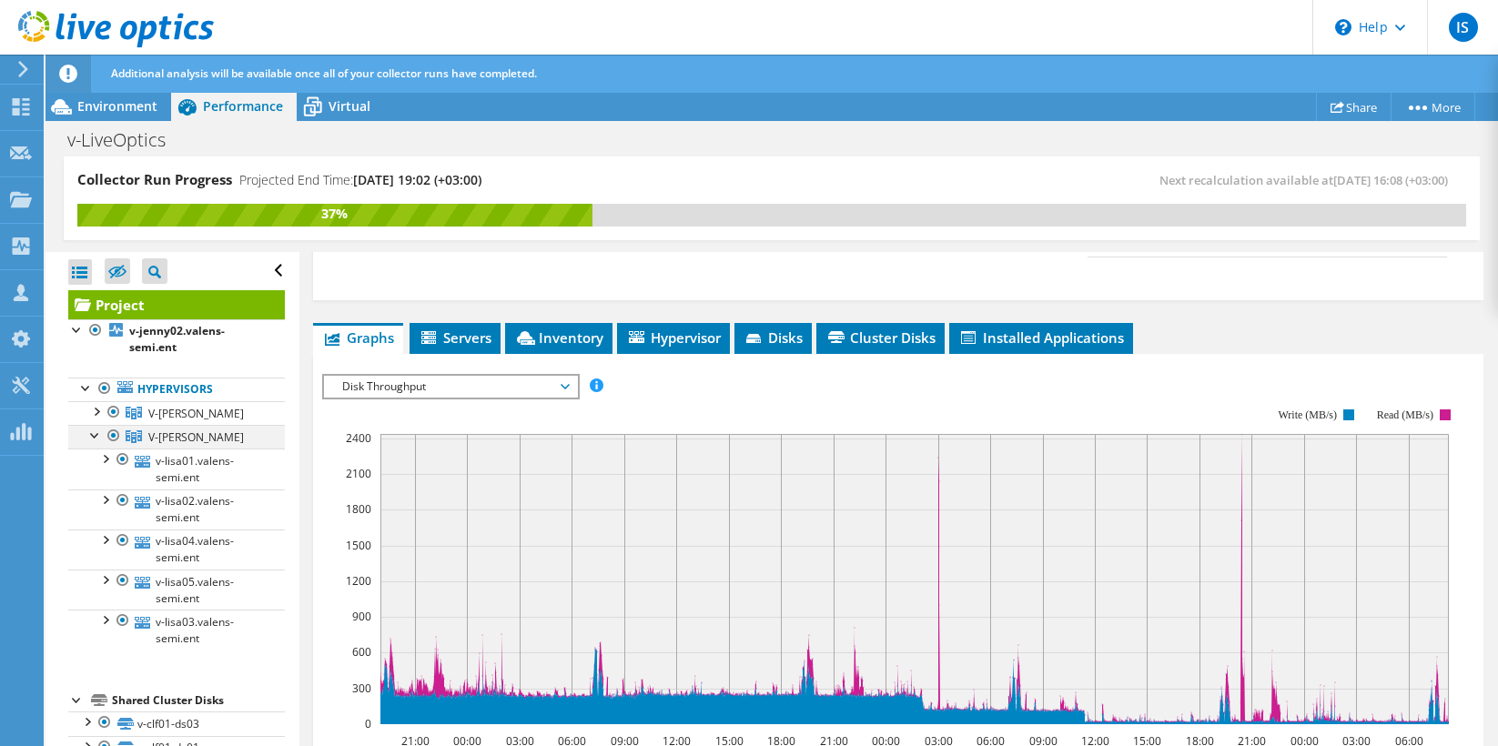
click at [93, 437] on div at bounding box center [95, 434] width 18 height 18
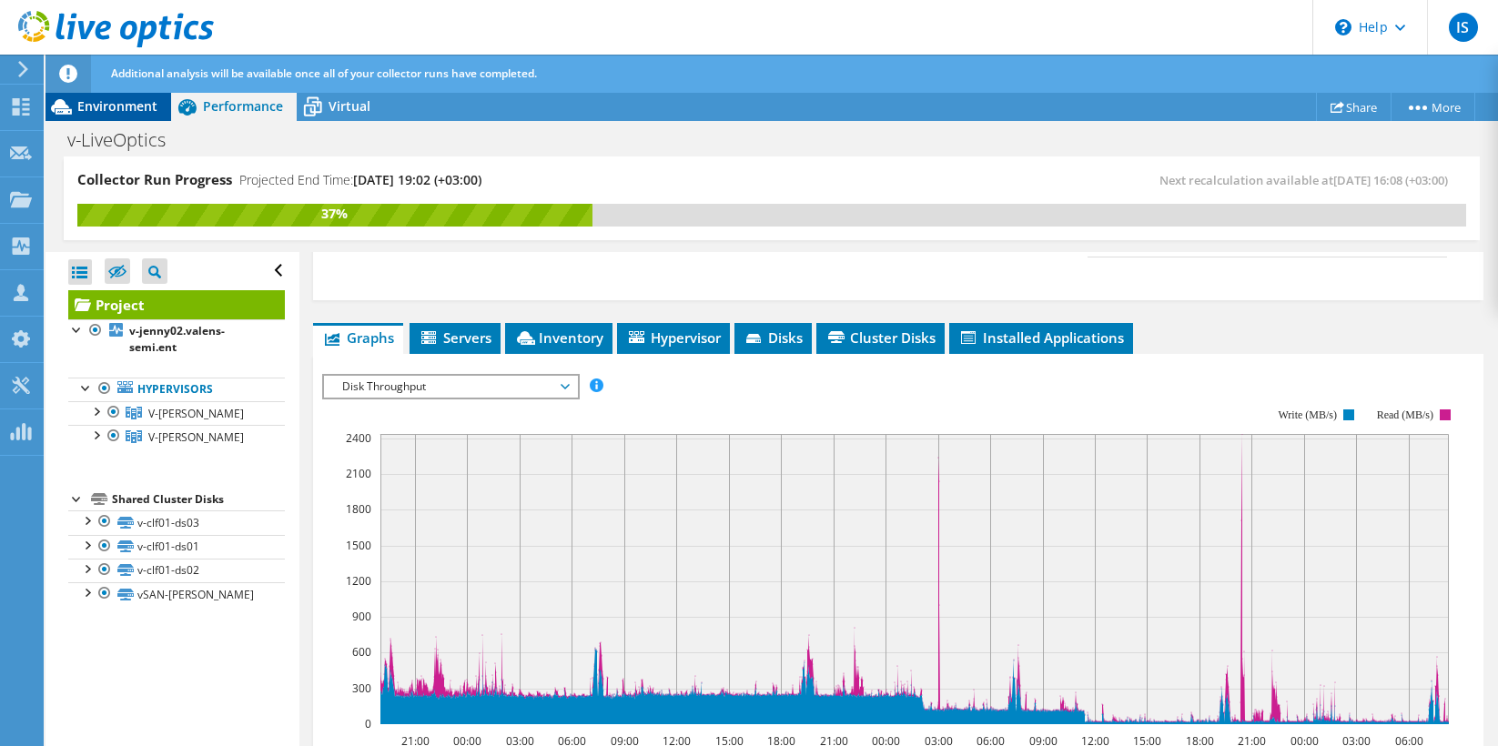
click at [87, 103] on span "Environment" at bounding box center [117, 105] width 80 height 17
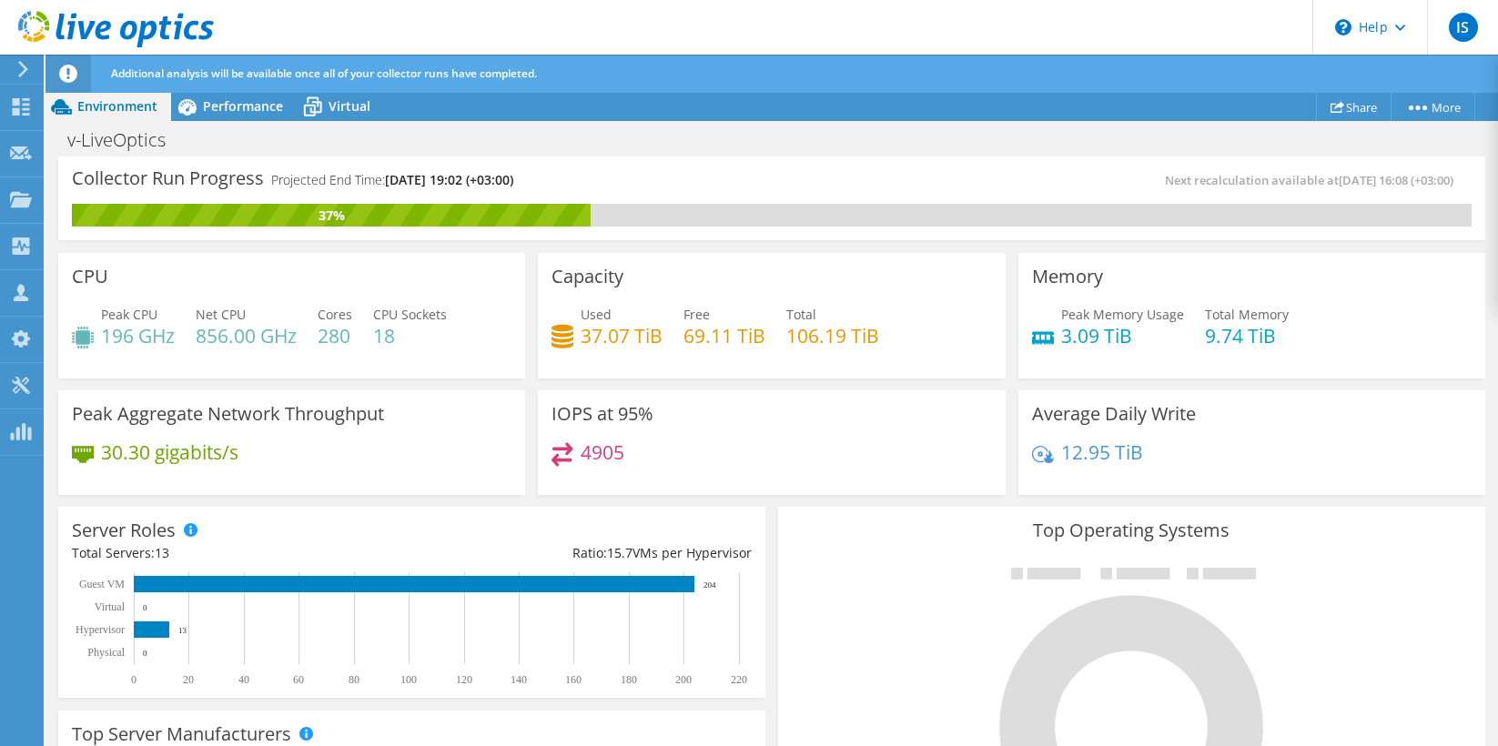
click at [68, 71] on icon at bounding box center [68, 74] width 18 height 18
click at [25, 109] on use at bounding box center [21, 106] width 17 height 17
